Goal: Task Accomplishment & Management: Use online tool/utility

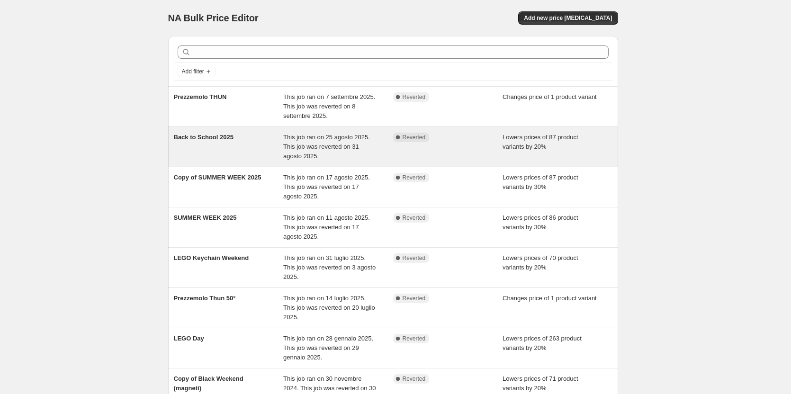
click at [245, 142] on div "Back to School 2025" at bounding box center [229, 147] width 110 height 28
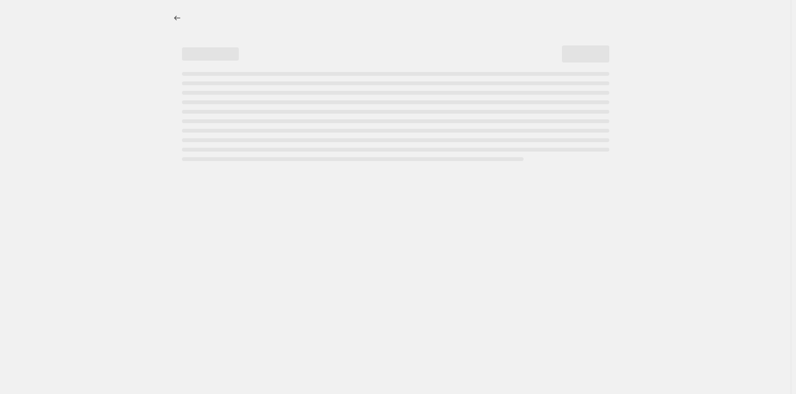
select select "percentage"
select select "collection"
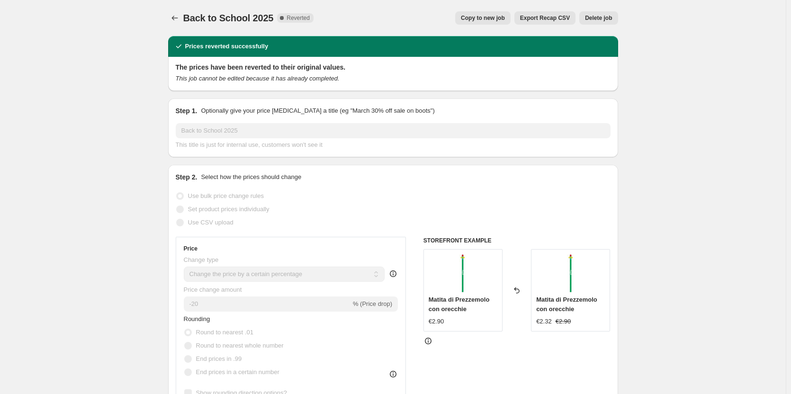
click at [491, 19] on span "Copy to new job" at bounding box center [483, 18] width 44 height 8
select select "percentage"
select select "collection"
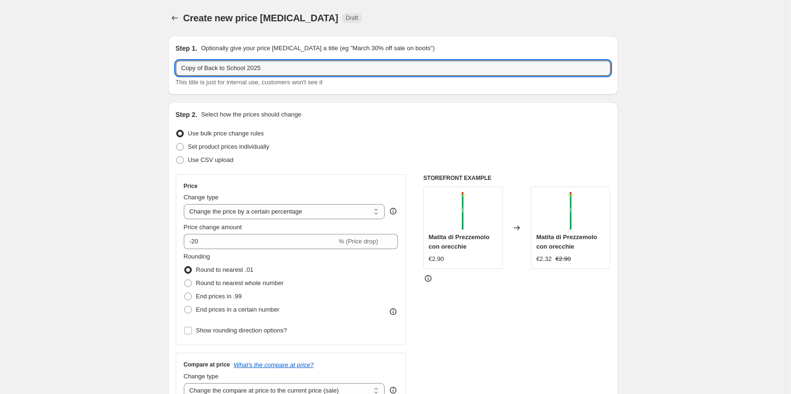
drag, startPoint x: 274, startPoint y: 64, endPoint x: 137, endPoint y: 64, distance: 136.9
click at [216, 65] on input "Rid" at bounding box center [393, 68] width 435 height 15
type input "Rides Weekend 2025"
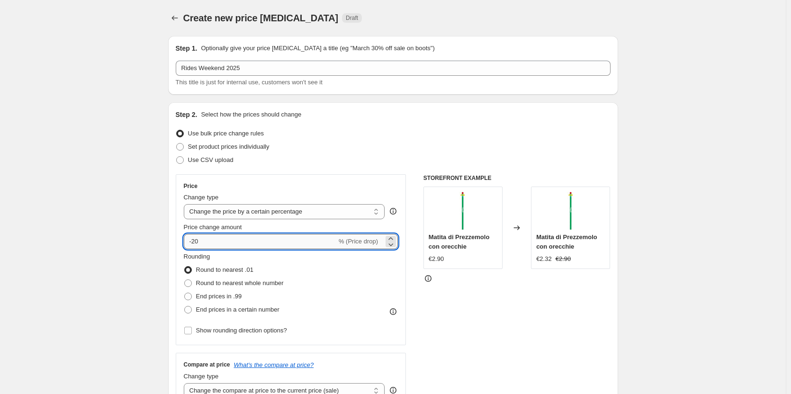
click at [231, 238] on input "-20" at bounding box center [260, 241] width 153 height 15
type input "-25"
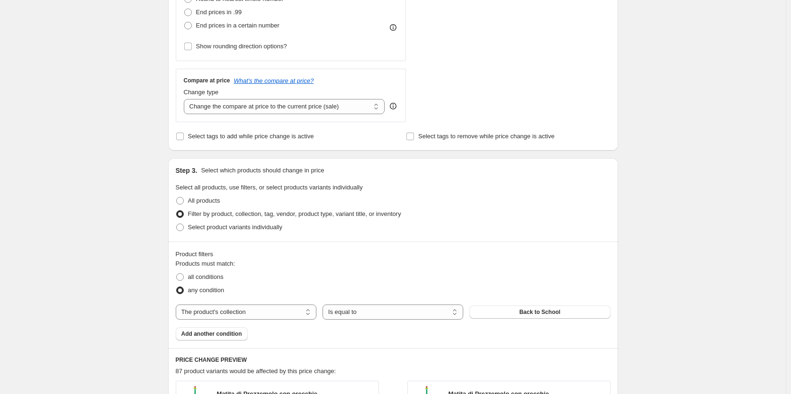
scroll to position [332, 0]
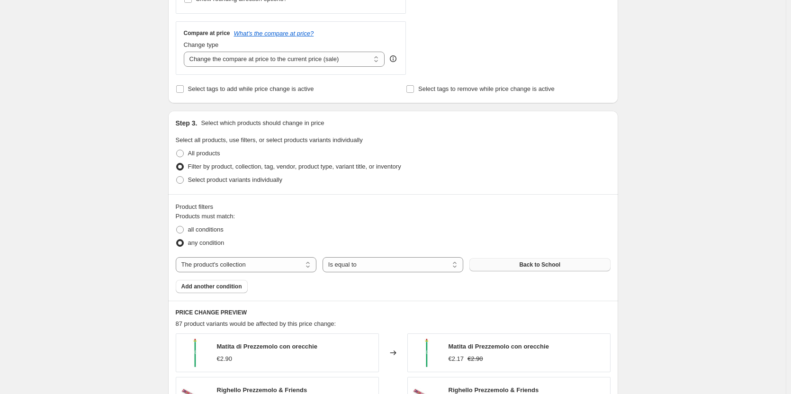
click at [518, 266] on button "Back to School" at bounding box center [539, 264] width 141 height 13
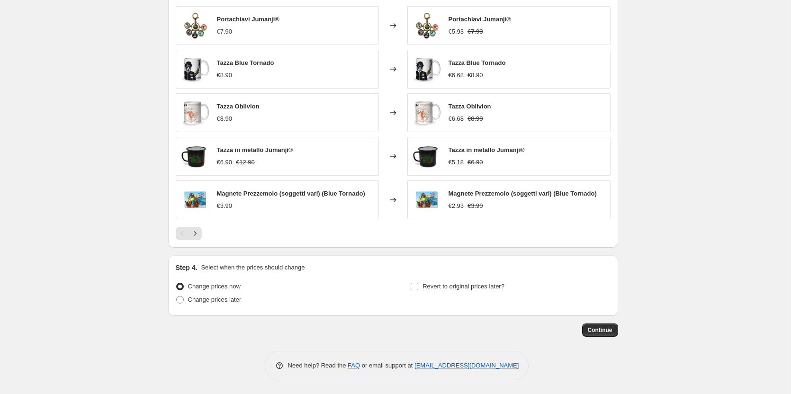
scroll to position [660, 0]
click at [182, 299] on span at bounding box center [180, 300] width 8 height 8
click at [177, 296] on input "Change prices later" at bounding box center [176, 296] width 0 height 0
radio input "true"
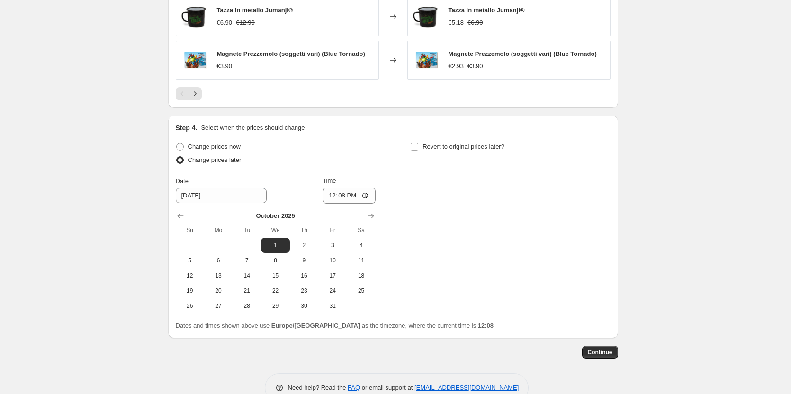
scroll to position [822, 0]
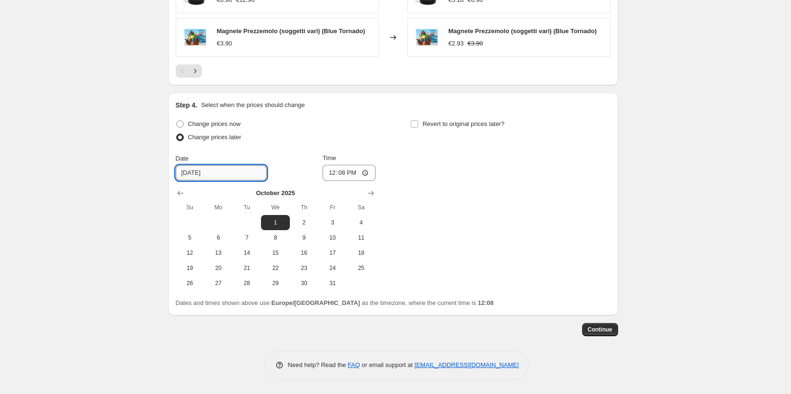
click at [219, 173] on input "[DATE]" at bounding box center [221, 172] width 91 height 15
click at [361, 224] on span "4" at bounding box center [361, 223] width 21 height 8
type input "[DATE]"
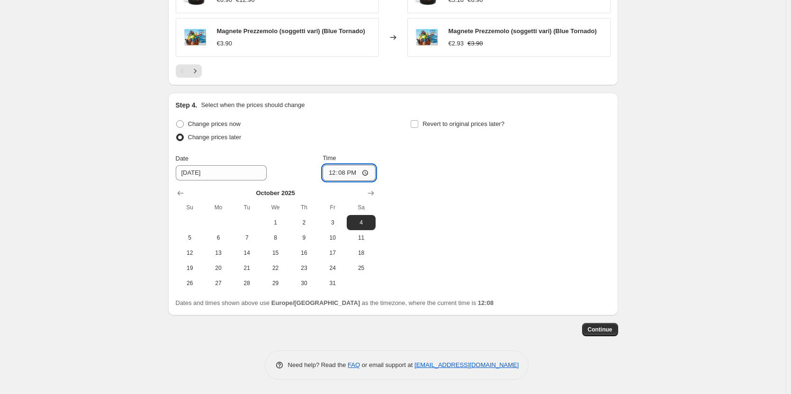
click at [359, 171] on input "12:08" at bounding box center [349, 173] width 53 height 16
click at [367, 173] on input "12:08" at bounding box center [349, 173] width 53 height 16
type input "00:00"
click at [421, 187] on div "Change prices now Change prices later Date [DATE] Time 00:00 [DATE] Su Mo Tu We…" at bounding box center [393, 203] width 435 height 173
click at [416, 124] on input "Revert to original prices later?" at bounding box center [415, 124] width 8 height 8
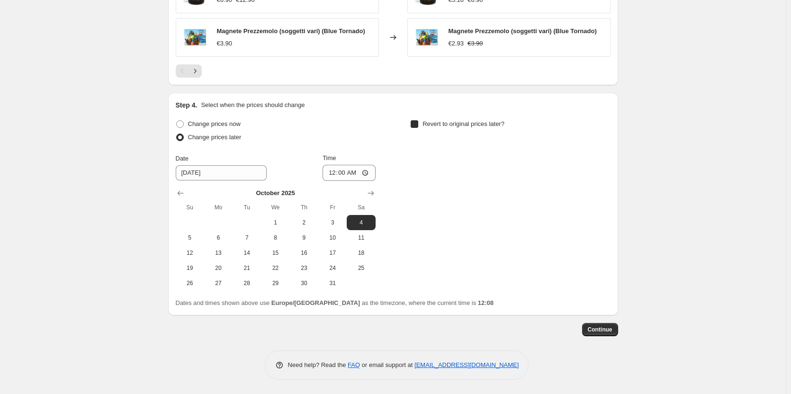
checkbox input "true"
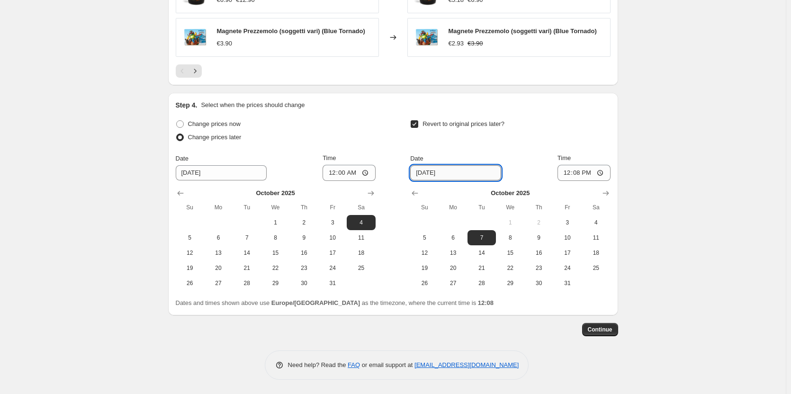
click at [446, 172] on input "[DATE]" at bounding box center [455, 172] width 91 height 15
click at [453, 235] on span "6" at bounding box center [453, 238] width 21 height 8
type input "[DATE]"
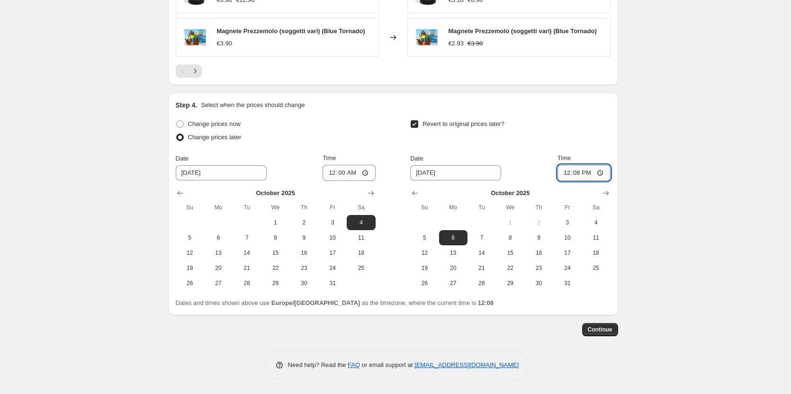
click at [593, 177] on input "12:08" at bounding box center [584, 173] width 53 height 16
click at [602, 173] on input "12:08" at bounding box center [584, 173] width 53 height 16
type input "23:59"
click at [576, 133] on div "Revert to original prices later?" at bounding box center [510, 131] width 200 height 28
click at [419, 328] on div "Continue" at bounding box center [393, 329] width 450 height 13
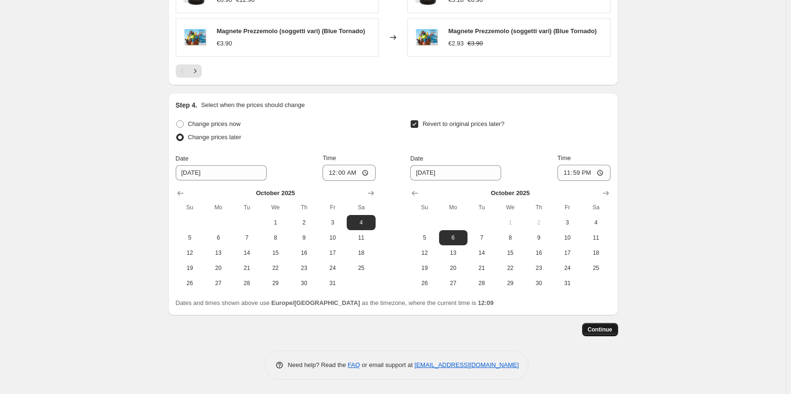
click at [601, 330] on span "Continue" at bounding box center [600, 330] width 25 height 8
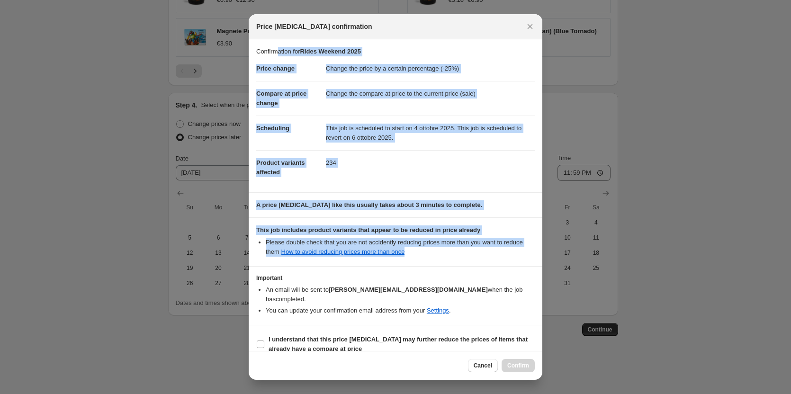
drag, startPoint x: 278, startPoint y: 50, endPoint x: 513, endPoint y: 252, distance: 309.4
click at [513, 252] on div "Confirmation for Rides Weekend 2025 Price change Change the price by a certain …" at bounding box center [396, 195] width 294 height 312
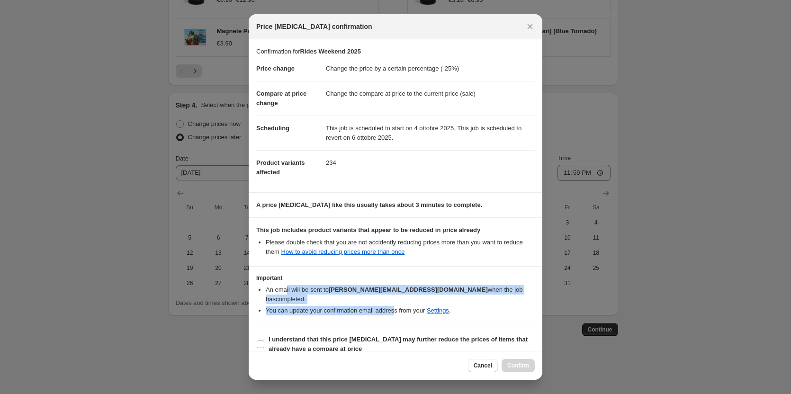
drag, startPoint x: 286, startPoint y: 291, endPoint x: 394, endPoint y: 304, distance: 108.4
click at [394, 304] on ul "An email will be sent to [PERSON_NAME][EMAIL_ADDRESS][DOMAIN_NAME] when the job…" at bounding box center [395, 300] width 279 height 30
click at [395, 306] on li "You can update your confirmation email address from your Settings ." at bounding box center [400, 310] width 269 height 9
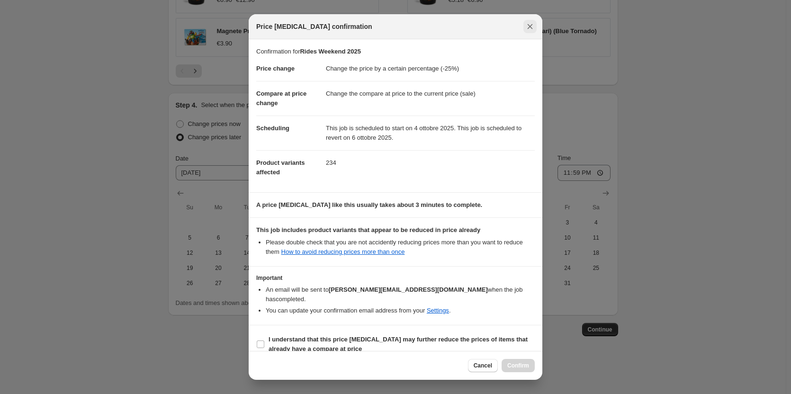
click at [532, 27] on icon "Close" at bounding box center [529, 26] width 9 height 9
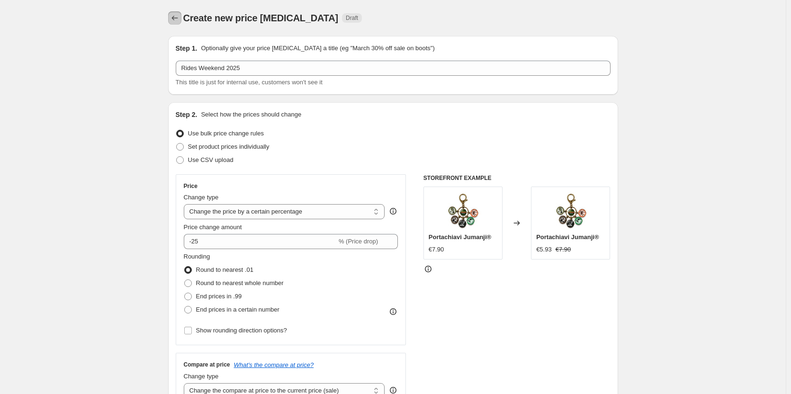
click at [180, 21] on icon "Price change jobs" at bounding box center [174, 17] width 9 height 9
